Goal: Obtain resource: Download file/media

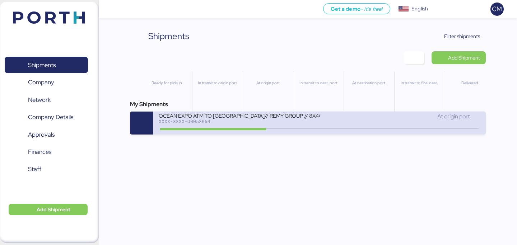
click at [230, 123] on div "XXXX-XXXX-O0052064" at bounding box center [239, 121] width 160 height 5
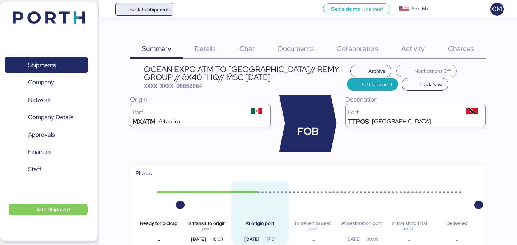
click at [123, 10] on span "Back to Shipments" at bounding box center [144, 9] width 53 height 13
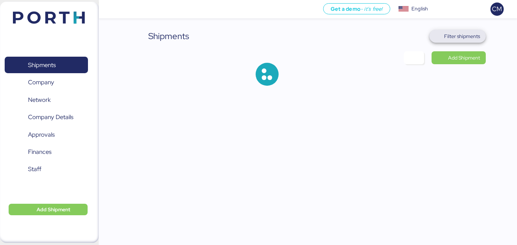
click at [453, 34] on span "Filter shipments" at bounding box center [462, 36] width 36 height 9
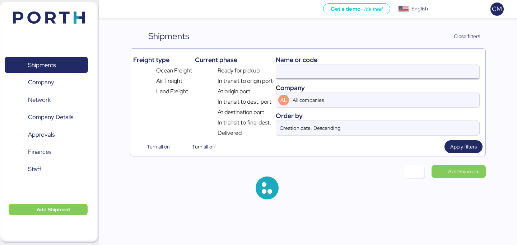
click at [319, 76] on input at bounding box center [377, 72] width 203 height 14
paste input "O0052093"
type input "O0052093"
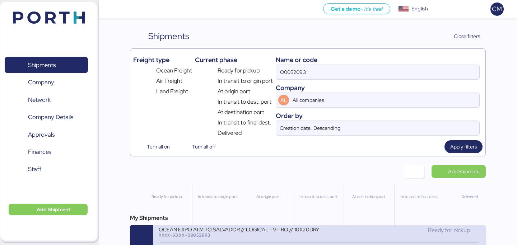
click at [245, 237] on div "XXXX-XXXX-O0052093" at bounding box center [239, 234] width 160 height 5
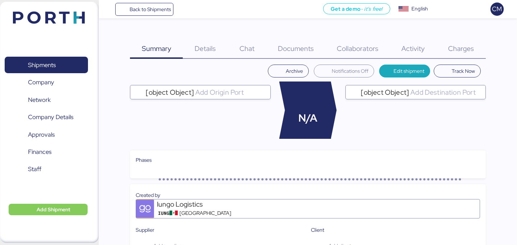
click at [462, 53] on span "Charges" at bounding box center [461, 48] width 26 height 9
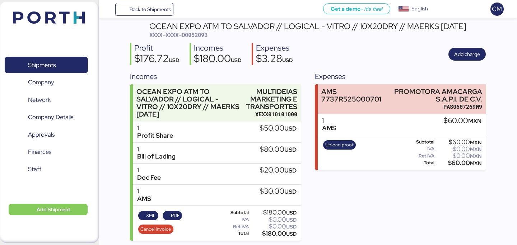
scroll to position [44, 0]
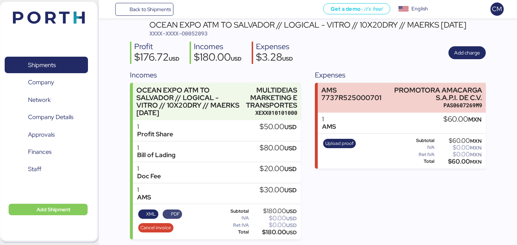
click at [173, 213] on span "PDF" at bounding box center [175, 214] width 9 height 8
click at [330, 210] on div "Expenses AMS 7737R525000701 PROMOTORA AMACARGA S.A.P.I. DE C.V. PAS0607269M9 1 …" at bounding box center [400, 155] width 170 height 170
